Goal: Transaction & Acquisition: Purchase product/service

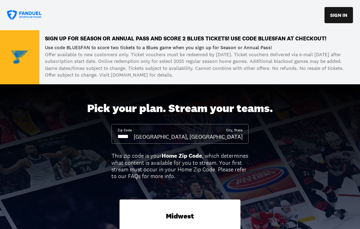
click at [134, 134] on input at bounding box center [125, 137] width 16 height 8
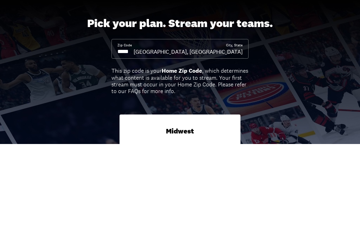
click at [134, 133] on input at bounding box center [125, 137] width 16 height 8
click at [240, 133] on div "[GEOGRAPHIC_DATA], [GEOGRAPHIC_DATA]" at bounding box center [188, 137] width 109 height 8
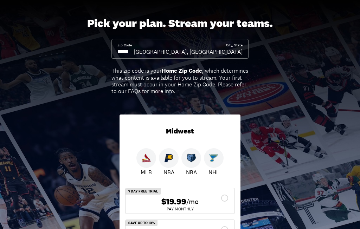
click at [134, 52] on input at bounding box center [125, 52] width 16 height 8
click at [218, 48] on div "[GEOGRAPHIC_DATA], [GEOGRAPHIC_DATA]" at bounding box center [188, 52] width 109 height 8
click at [225, 52] on div "[GEOGRAPHIC_DATA], [GEOGRAPHIC_DATA]" at bounding box center [188, 52] width 109 height 8
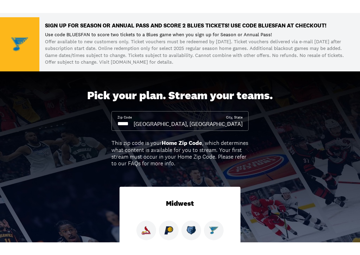
scroll to position [0, 0]
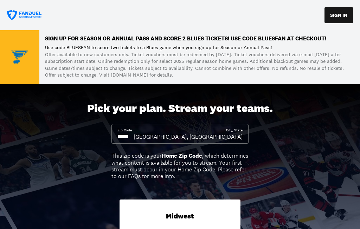
click at [134, 134] on input at bounding box center [125, 137] width 16 height 8
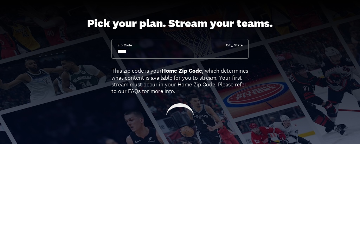
type input "*****"
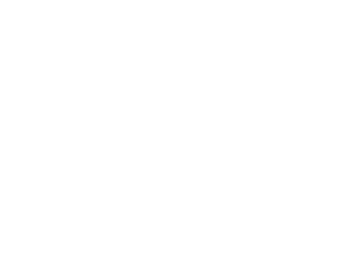
scroll to position [994, 0]
